Goal: Task Accomplishment & Management: Manage account settings

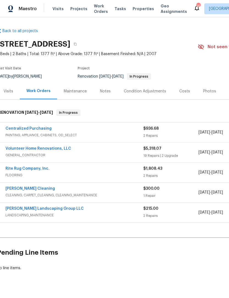
scroll to position [0, 3]
click at [182, 151] on div "$5,318.07" at bounding box center [170, 148] width 55 height 5
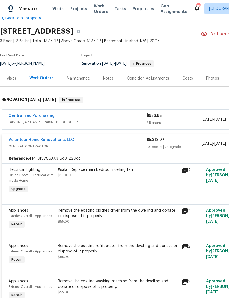
scroll to position [13, 0]
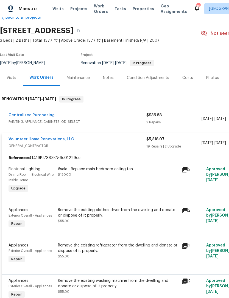
click at [123, 143] on span "GENERAL_CONTRACTOR" at bounding box center [78, 145] width 138 height 5
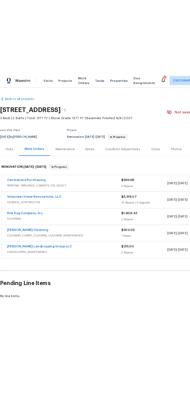
scroll to position [0, 0]
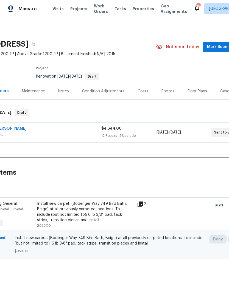
scroll to position [0, 45]
click at [215, 47] on span "Mark Seen" at bounding box center [216, 47] width 20 height 7
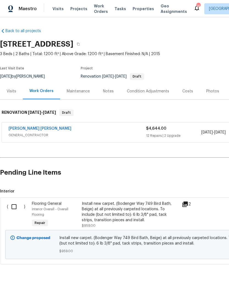
scroll to position [0, 0]
click at [16, 207] on input "checkbox" at bounding box center [16, 207] width 16 height 12
checkbox input "true"
click at [207, 286] on span "Create Work Order" at bounding box center [197, 284] width 36 height 7
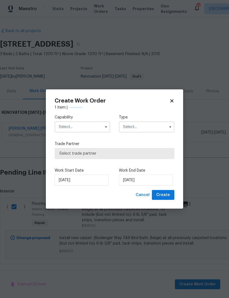
click at [94, 126] on input "text" at bounding box center [82, 127] width 55 height 11
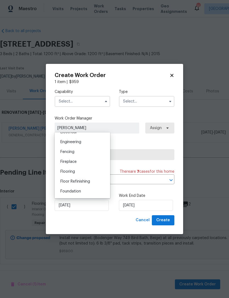
scroll to position [180, 0]
click at [72, 174] on span "Flooring" at bounding box center [67, 172] width 15 height 4
type input "Flooring"
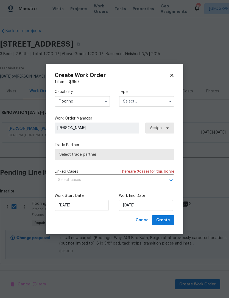
click at [150, 98] on input "text" at bounding box center [146, 101] width 55 height 11
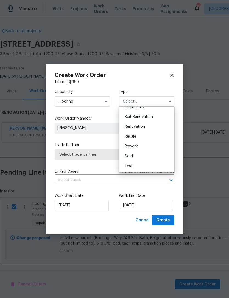
scroll to position [125, 0]
click at [141, 126] on span "Renovation" at bounding box center [135, 127] width 20 height 4
type input "Renovation"
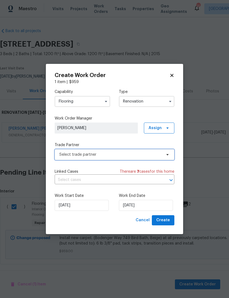
click at [116, 154] on span "Select trade partner" at bounding box center [110, 154] width 102 height 5
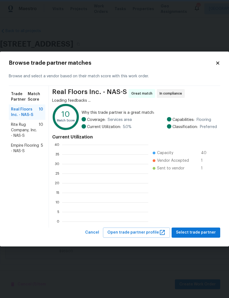
scroll to position [1, 1]
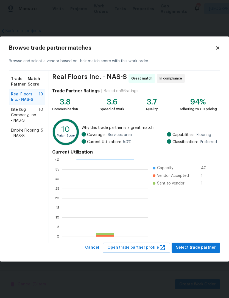
click at [35, 119] on span "Rite Rug Company, Inc. - NAS-S" at bounding box center [25, 115] width 28 height 16
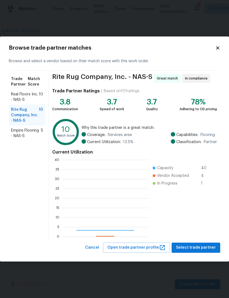
scroll to position [77, 86]
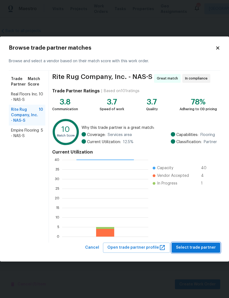
click at [206, 249] on span "Select trade partner" at bounding box center [196, 247] width 40 height 7
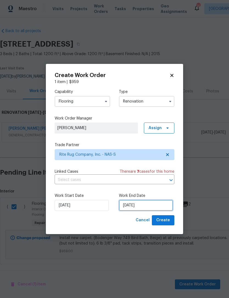
click at [157, 207] on input "[DATE]" at bounding box center [146, 205] width 54 height 11
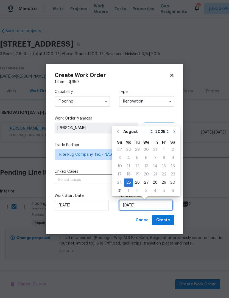
scroll to position [4, 0]
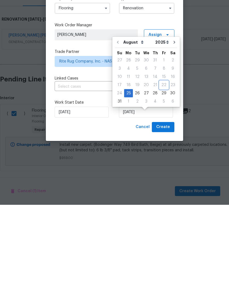
click at [161, 175] on div "22" at bounding box center [163, 179] width 9 height 8
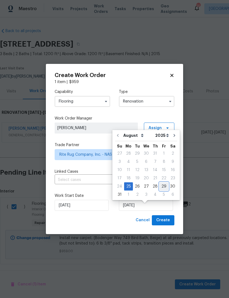
click at [162, 183] on div "29" at bounding box center [163, 187] width 9 height 8
type input "8/29/2025"
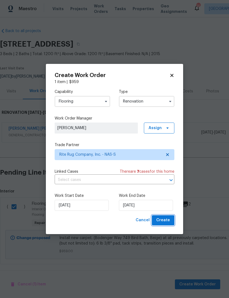
click at [167, 221] on span "Create" at bounding box center [163, 220] width 14 height 7
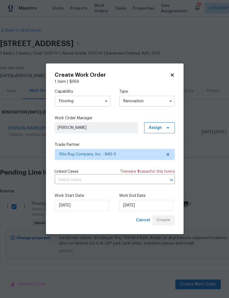
click at [165, 218] on div "Cancel Create" at bounding box center [153, 220] width 41 height 10
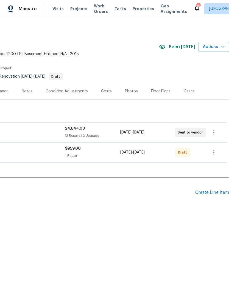
scroll to position [0, 81]
click at [214, 132] on icon "button" at bounding box center [213, 132] width 7 height 7
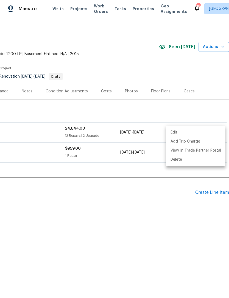
click at [193, 131] on li "Edit" at bounding box center [195, 132] width 59 height 9
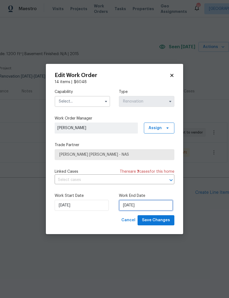
click at [161, 204] on input "9/1/2025" at bounding box center [146, 205] width 54 height 11
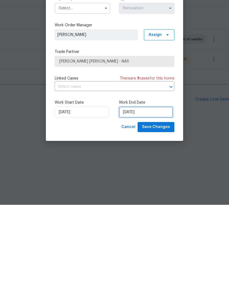
select select "8"
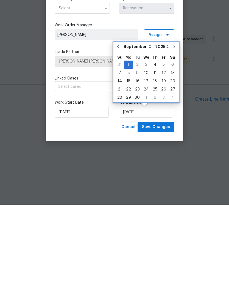
click at [119, 134] on button "Go to previous month" at bounding box center [118, 139] width 8 height 11
type input "[DATE]"
select select "7"
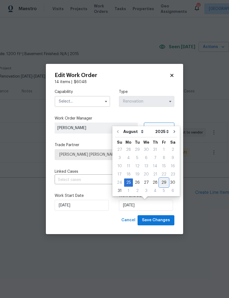
click at [163, 183] on div "29" at bounding box center [163, 183] width 9 height 8
type input "8/29/2025"
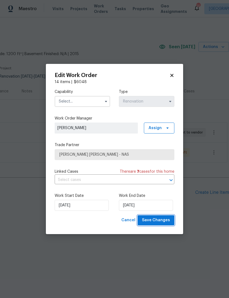
click at [160, 222] on span "Save Changes" at bounding box center [156, 220] width 28 height 7
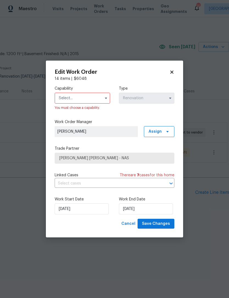
click at [95, 95] on input "text" at bounding box center [82, 98] width 55 height 11
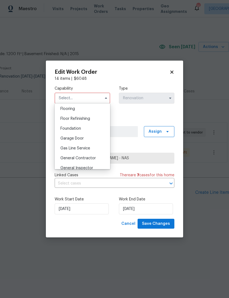
scroll to position [206, 0]
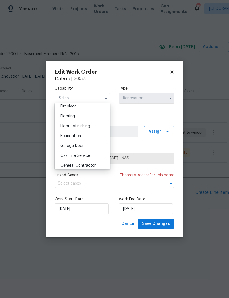
click at [72, 115] on span "Flooring" at bounding box center [67, 116] width 15 height 4
type input "Flooring"
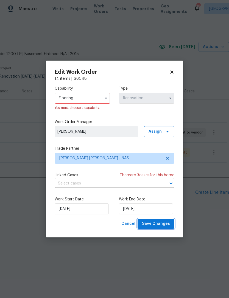
click at [162, 227] on span "Save Changes" at bounding box center [156, 224] width 28 height 7
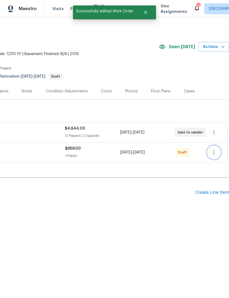
click at [213, 150] on icon "button" at bounding box center [213, 152] width 7 height 7
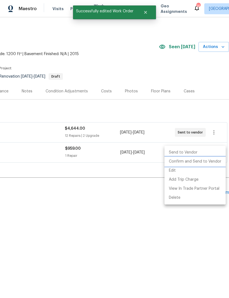
click at [205, 160] on li "Confirm and Send to Vendor" at bounding box center [194, 161] width 61 height 9
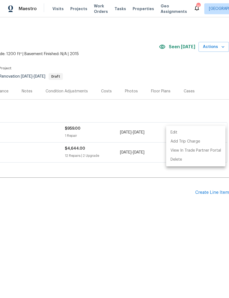
click at [158, 70] on div at bounding box center [114, 149] width 229 height 298
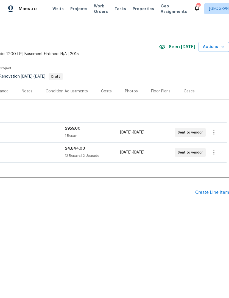
click at [208, 192] on div "Create Line Item" at bounding box center [212, 192] width 34 height 5
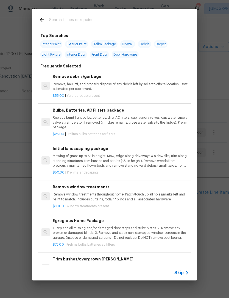
click at [132, 19] on input "text" at bounding box center [107, 20] width 116 height 8
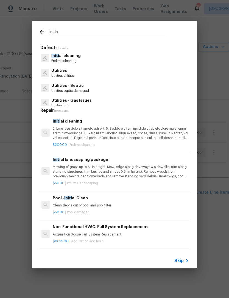
type input "Initial"
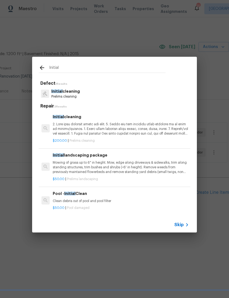
click at [71, 91] on p "Initial cleaning" at bounding box center [65, 92] width 29 height 6
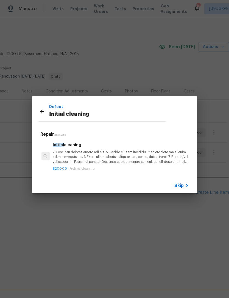
click at [96, 152] on p at bounding box center [121, 157] width 136 height 14
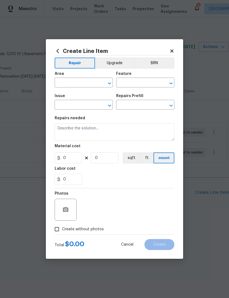
type input "Home Readiness Packages"
type input "Initial cleaning"
type input "Initial cleaning $200.00"
type textarea "1. Wipe down exterior doors and trim. 2. Clean out all exterior light fixtures …"
type input "200"
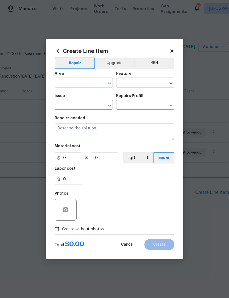
type input "1"
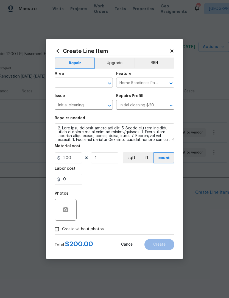
click at [101, 72] on div "Area" at bounding box center [84, 75] width 58 height 7
click at [88, 83] on input "text" at bounding box center [76, 83] width 43 height 9
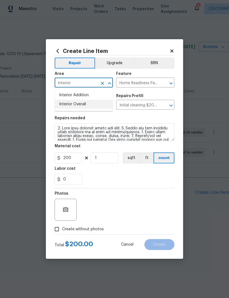
click at [86, 105] on li "Interior Overall" at bounding box center [84, 104] width 58 height 9
type input "Interior Overall"
click at [99, 184] on div "0" at bounding box center [115, 179] width 120 height 11
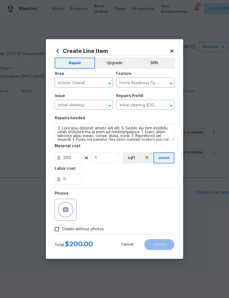
click at [66, 211] on circle "button" at bounding box center [66, 210] width 2 height 2
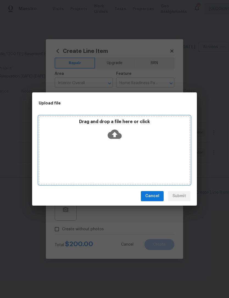
click at [119, 134] on icon at bounding box center [115, 134] width 14 height 9
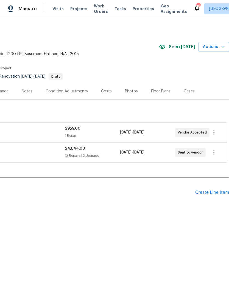
scroll to position [0, 81]
click at [215, 193] on div "Create Line Item" at bounding box center [212, 192] width 34 height 5
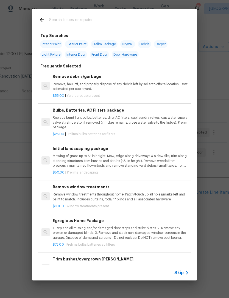
click at [136, 17] on input "text" at bounding box center [107, 20] width 116 height 8
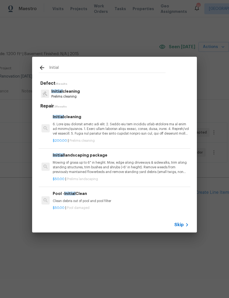
type input "Initial"
click at [103, 93] on div "Initial cleaning Prelims cleaning" at bounding box center [114, 93] width 151 height 15
click at [109, 96] on div "Initial cleaning Prelims cleaning" at bounding box center [114, 93] width 151 height 15
click at [71, 95] on p "Prelims cleaning" at bounding box center [65, 96] width 29 height 5
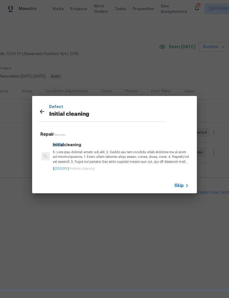
click at [101, 154] on p at bounding box center [121, 157] width 136 height 14
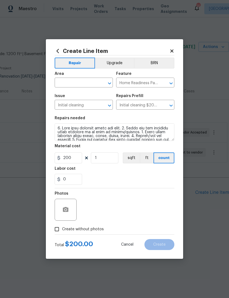
click at [91, 84] on input "text" at bounding box center [76, 83] width 43 height 9
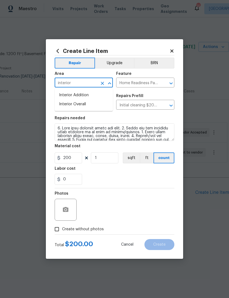
click at [87, 102] on li "Interior Overall" at bounding box center [84, 104] width 58 height 9
type input "Interior Overall"
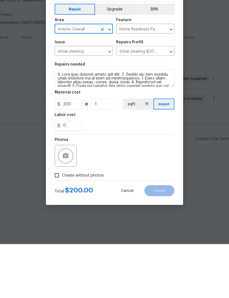
click at [71, 203] on button "button" at bounding box center [65, 209] width 13 height 13
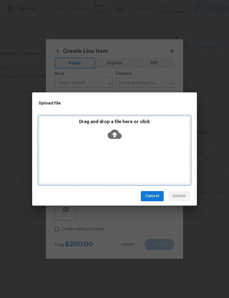
click at [120, 133] on icon at bounding box center [115, 134] width 14 height 14
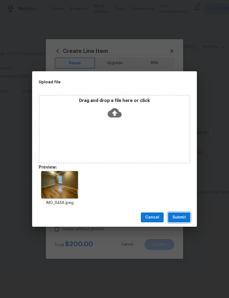
click at [183, 218] on span "Submit" at bounding box center [178, 217] width 13 height 7
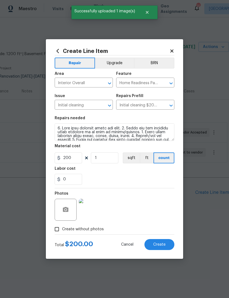
click at [162, 246] on span "Create" at bounding box center [159, 245] width 12 height 4
type input "0"
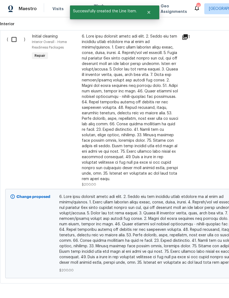
scroll to position [187, 0]
click at [14, 39] on input "checkbox" at bounding box center [16, 40] width 16 height 12
checkbox input "true"
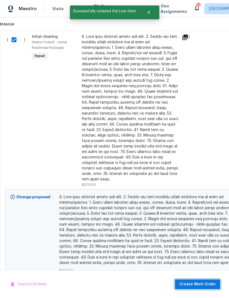
click at [209, 286] on span "Create Work Order" at bounding box center [197, 284] width 36 height 7
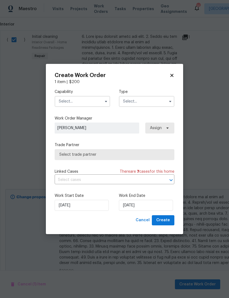
click at [89, 101] on input "text" at bounding box center [82, 101] width 55 height 11
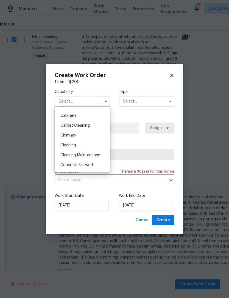
scroll to position [47, 0]
click at [74, 144] on span "Cleaning" at bounding box center [68, 145] width 16 height 4
type input "Cleaning"
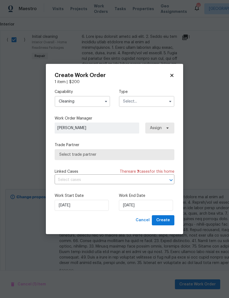
click at [151, 97] on input "text" at bounding box center [146, 101] width 55 height 11
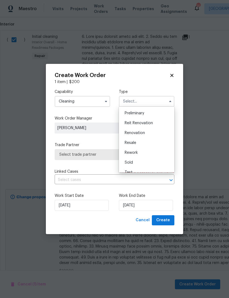
scroll to position [119, 0]
click at [143, 132] on span "Renovation" at bounding box center [135, 133] width 20 height 4
type input "Renovation"
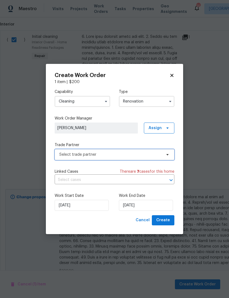
click at [149, 156] on span "Select trade partner" at bounding box center [110, 154] width 102 height 5
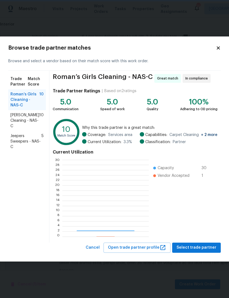
scroll to position [77, 86]
click at [27, 118] on span "Soledad Cleaning - NAS-C" at bounding box center [24, 120] width 29 height 16
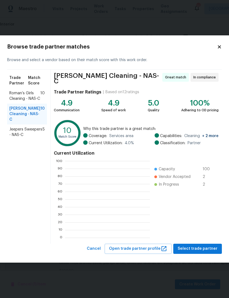
scroll to position [1, 1]
click at [203, 248] on span "Select trade partner" at bounding box center [198, 249] width 40 height 7
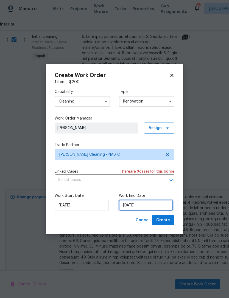
click at [164, 204] on input "[DATE]" at bounding box center [146, 205] width 54 height 11
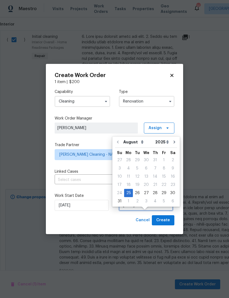
scroll to position [10, 0]
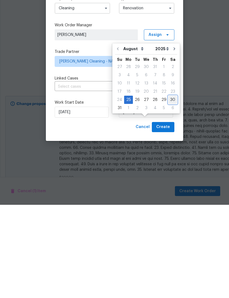
click at [172, 189] on div "30" at bounding box center [172, 193] width 9 height 8
type input "8/30/2025"
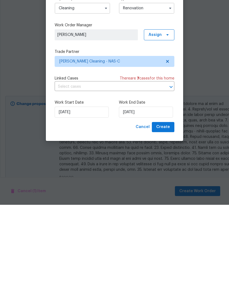
scroll to position [18, 0]
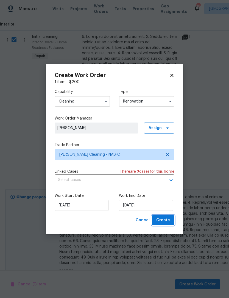
click at [165, 221] on span "Create" at bounding box center [163, 220] width 14 height 7
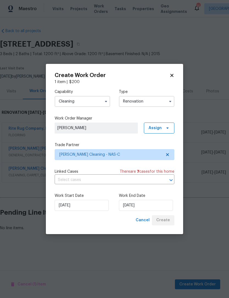
scroll to position [0, 0]
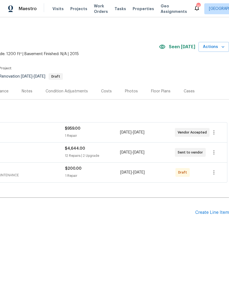
scroll to position [0, 81]
click at [215, 172] on icon "button" at bounding box center [213, 172] width 7 height 7
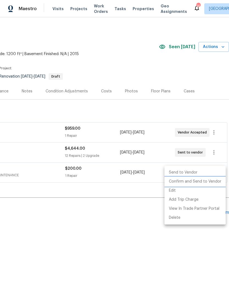
click at [216, 182] on li "Confirm and Send to Vendor" at bounding box center [194, 181] width 61 height 9
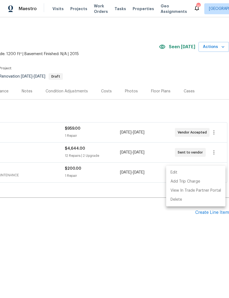
click at [150, 228] on div at bounding box center [114, 149] width 229 height 298
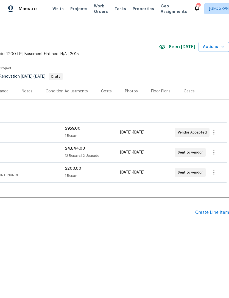
click at [218, 213] on div "Create Line Item" at bounding box center [212, 212] width 34 height 5
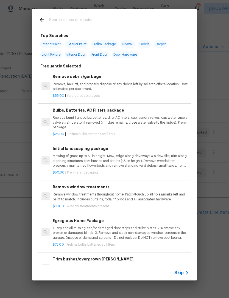
click at [148, 17] on input "text" at bounding box center [107, 20] width 116 height 8
type input "Initi"
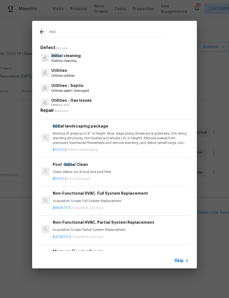
scroll to position [33, 0]
click at [156, 138] on p "Mowing of grass up to 6" in height. Mow, edge along driveways & sidewalks, trim…" at bounding box center [121, 139] width 136 height 14
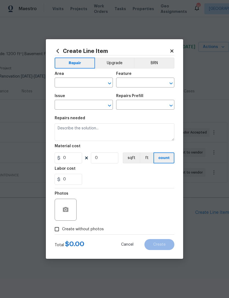
type input "Home Readiness Packages"
type input "Landscape Package"
type textarea "Mowing of grass up to 6" in height. Mow, edge along driveways & sidewalks, trim…"
type input "1"
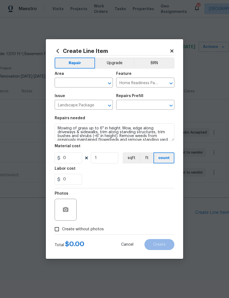
type input "Initial landscaping package $50.00"
type input "50"
click at [91, 82] on input "text" at bounding box center [76, 83] width 43 height 9
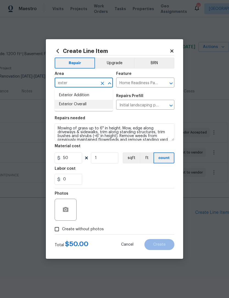
click at [84, 103] on li "Exterior Overall" at bounding box center [84, 104] width 58 height 9
type input "Exterior Overall"
click at [165, 181] on div "0" at bounding box center [115, 179] width 120 height 11
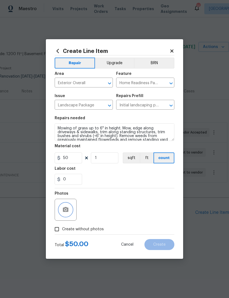
click at [63, 208] on icon "button" at bounding box center [65, 210] width 7 height 7
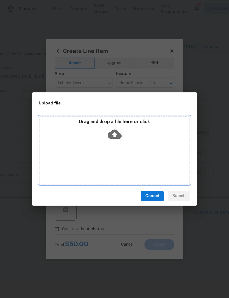
click at [117, 134] on icon at bounding box center [115, 134] width 14 height 9
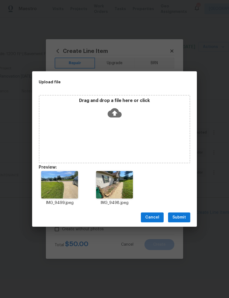
click at [183, 217] on span "Submit" at bounding box center [178, 217] width 13 height 7
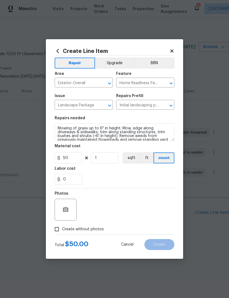
click at [99, 229] on span "Create without photos" at bounding box center [83, 230] width 42 height 6
click at [62, 229] on input "Create without photos" at bounding box center [57, 229] width 10 height 10
click at [76, 229] on span "Create without photos" at bounding box center [83, 230] width 42 height 6
click at [62, 229] on input "Create without photos" at bounding box center [57, 229] width 10 height 10
click at [67, 209] on icon "button" at bounding box center [65, 209] width 5 height 5
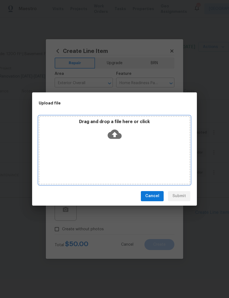
click at [116, 135] on icon at bounding box center [115, 134] width 14 height 14
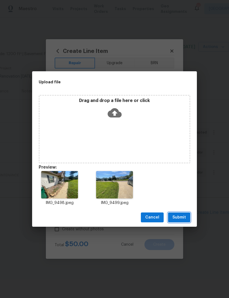
click at [182, 217] on span "Submit" at bounding box center [178, 217] width 13 height 7
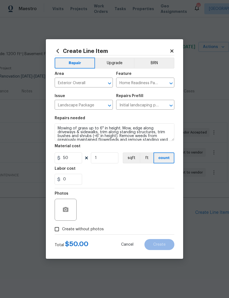
click at [94, 229] on span "Create without photos" at bounding box center [83, 230] width 42 height 6
click at [62, 229] on input "Create without photos" at bounding box center [57, 229] width 10 height 10
checkbox input "true"
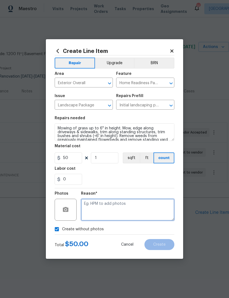
click at [132, 207] on textarea at bounding box center [127, 210] width 93 height 22
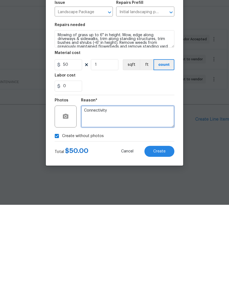
type textarea "Connectivity"
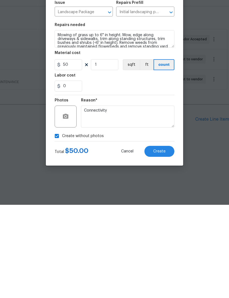
click at [154, 174] on div "0" at bounding box center [115, 179] width 120 height 11
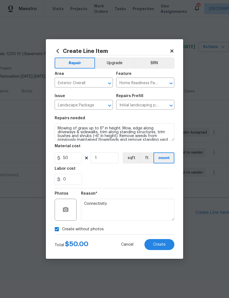
click at [163, 250] on button "Create" at bounding box center [159, 244] width 30 height 11
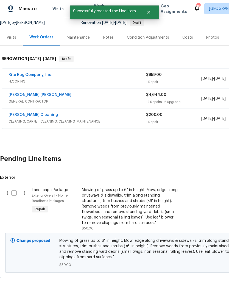
scroll to position [54, 0]
click at [13, 190] on input "checkbox" at bounding box center [16, 194] width 16 height 12
checkbox input "true"
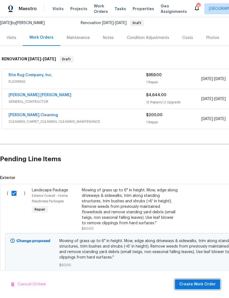
click at [203, 285] on span "Create Work Order" at bounding box center [197, 284] width 36 height 7
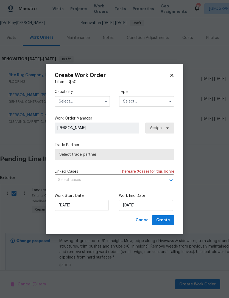
click at [94, 97] on input "text" at bounding box center [82, 101] width 55 height 11
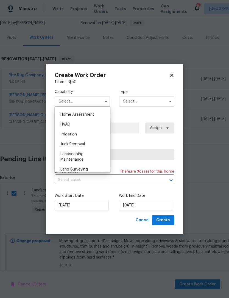
scroll to position [321, 0]
click at [85, 154] on div "Landscaping Maintenance" at bounding box center [82, 155] width 53 height 15
type input "Landscaping Maintenance"
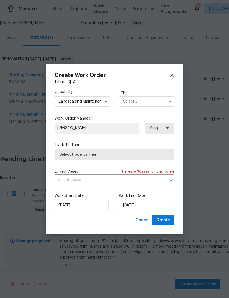
click at [155, 96] on input "text" at bounding box center [146, 101] width 55 height 11
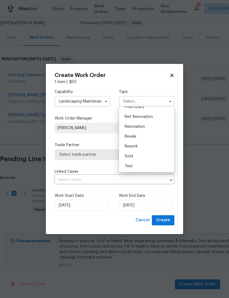
scroll to position [125, 0]
click at [145, 126] on span "Renovation" at bounding box center [135, 127] width 20 height 4
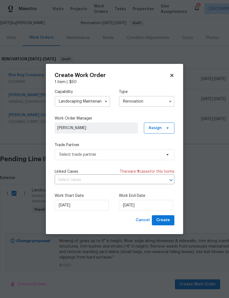
type input "Renovation"
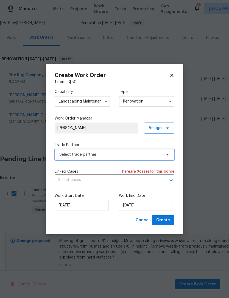
click at [134, 153] on span "Select trade partner" at bounding box center [110, 154] width 102 height 5
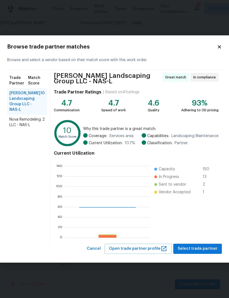
scroll to position [77, 85]
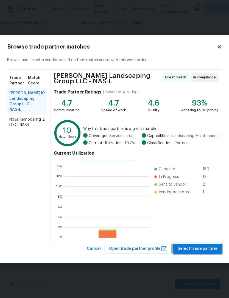
click at [205, 249] on span "Select trade partner" at bounding box center [198, 249] width 40 height 7
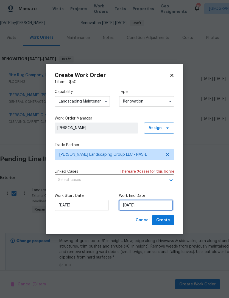
click at [159, 207] on input "8/25/2025" at bounding box center [146, 205] width 54 height 11
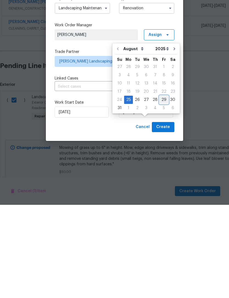
click at [159, 189] on div "29" at bounding box center [163, 193] width 9 height 8
type input "8/29/2025"
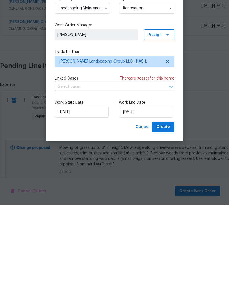
scroll to position [18, 0]
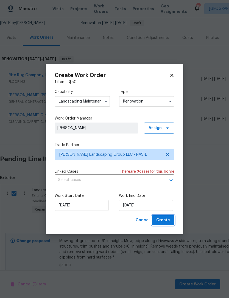
click at [165, 223] on span "Create" at bounding box center [163, 220] width 14 height 7
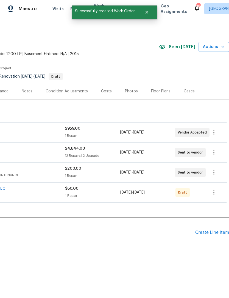
scroll to position [0, 81]
click at [215, 191] on icon "button" at bounding box center [213, 192] width 7 height 7
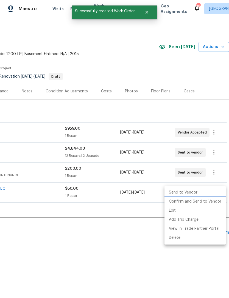
click at [218, 199] on li "Confirm and Send to Vendor" at bounding box center [194, 201] width 61 height 9
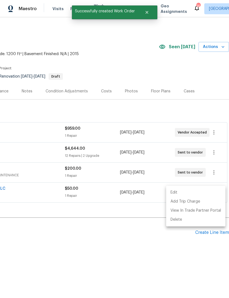
click at [195, 75] on div at bounding box center [114, 149] width 229 height 298
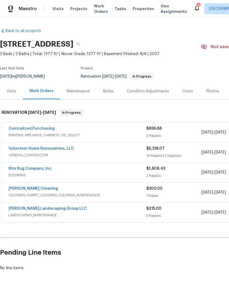
scroll to position [10, 0]
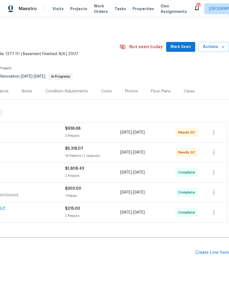
click at [175, 44] on span "Mark Seen" at bounding box center [180, 47] width 20 height 7
click at [179, 44] on span "Seen [DATE]" at bounding box center [182, 46] width 26 height 5
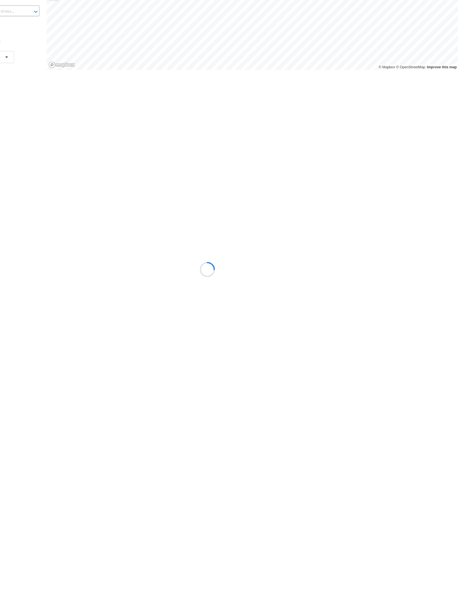
scroll to position [52, 40]
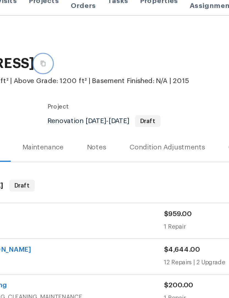
click at [77, 43] on icon "button" at bounding box center [78, 44] width 3 height 3
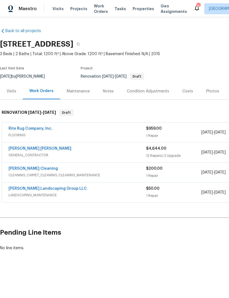
click at [153, 286] on div "Back to all projects 371 Elm Ave, Lewisburg, TN 37091 3 Beds | 2 Baths | Total:…" at bounding box center [114, 152] width 229 height 271
